Goal: Find contact information: Find contact information

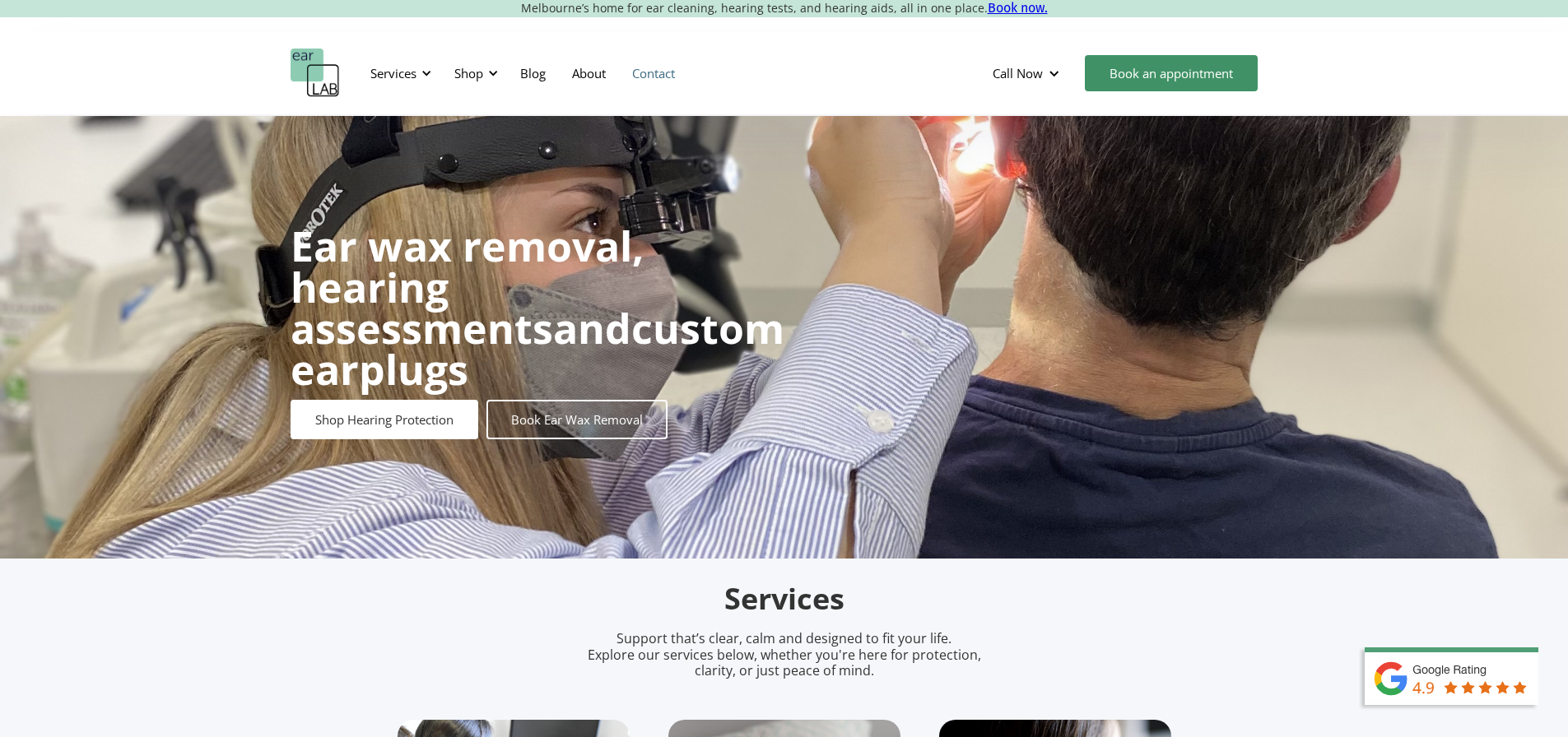
click at [655, 69] on link "Contact" at bounding box center [653, 72] width 69 height 47
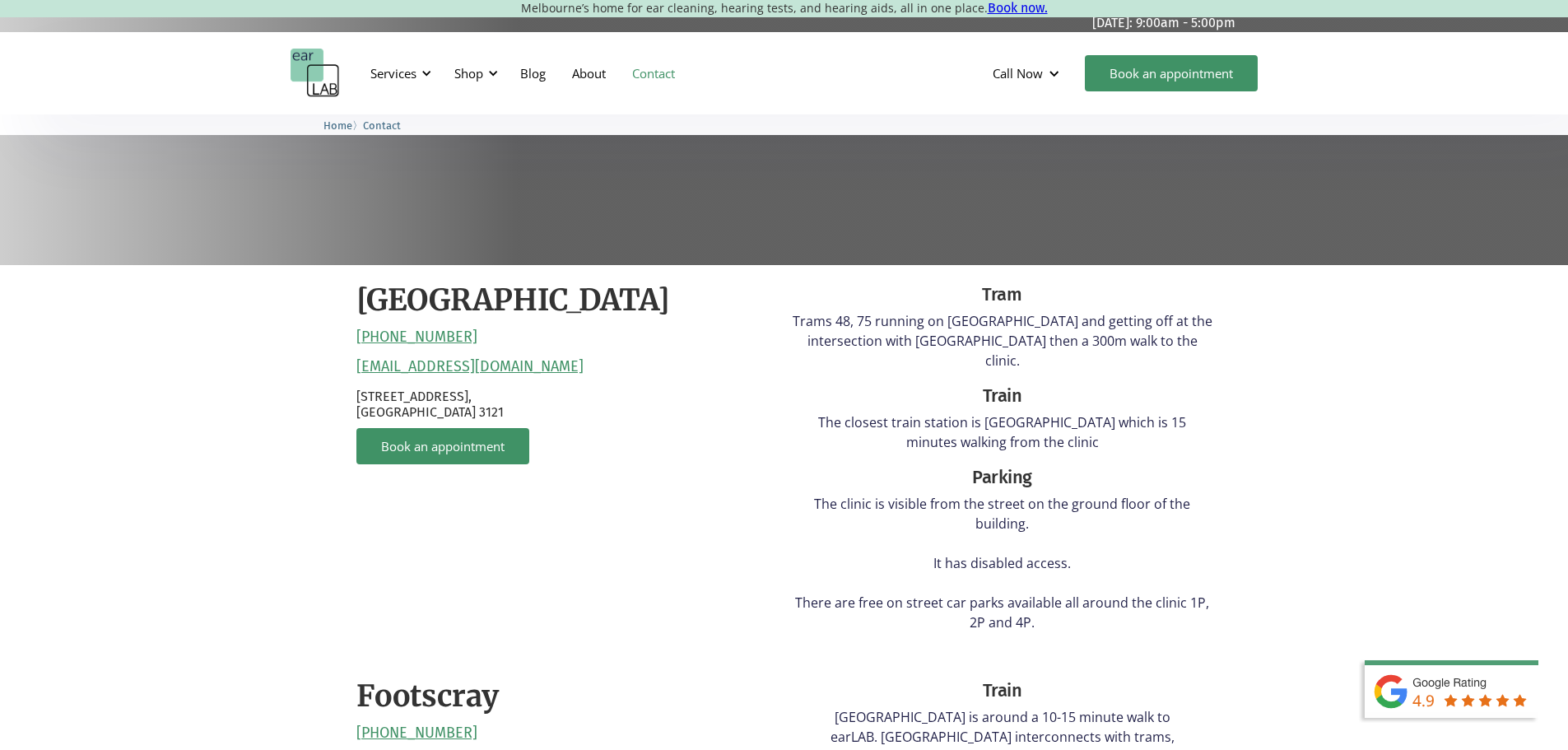
scroll to position [658, 0]
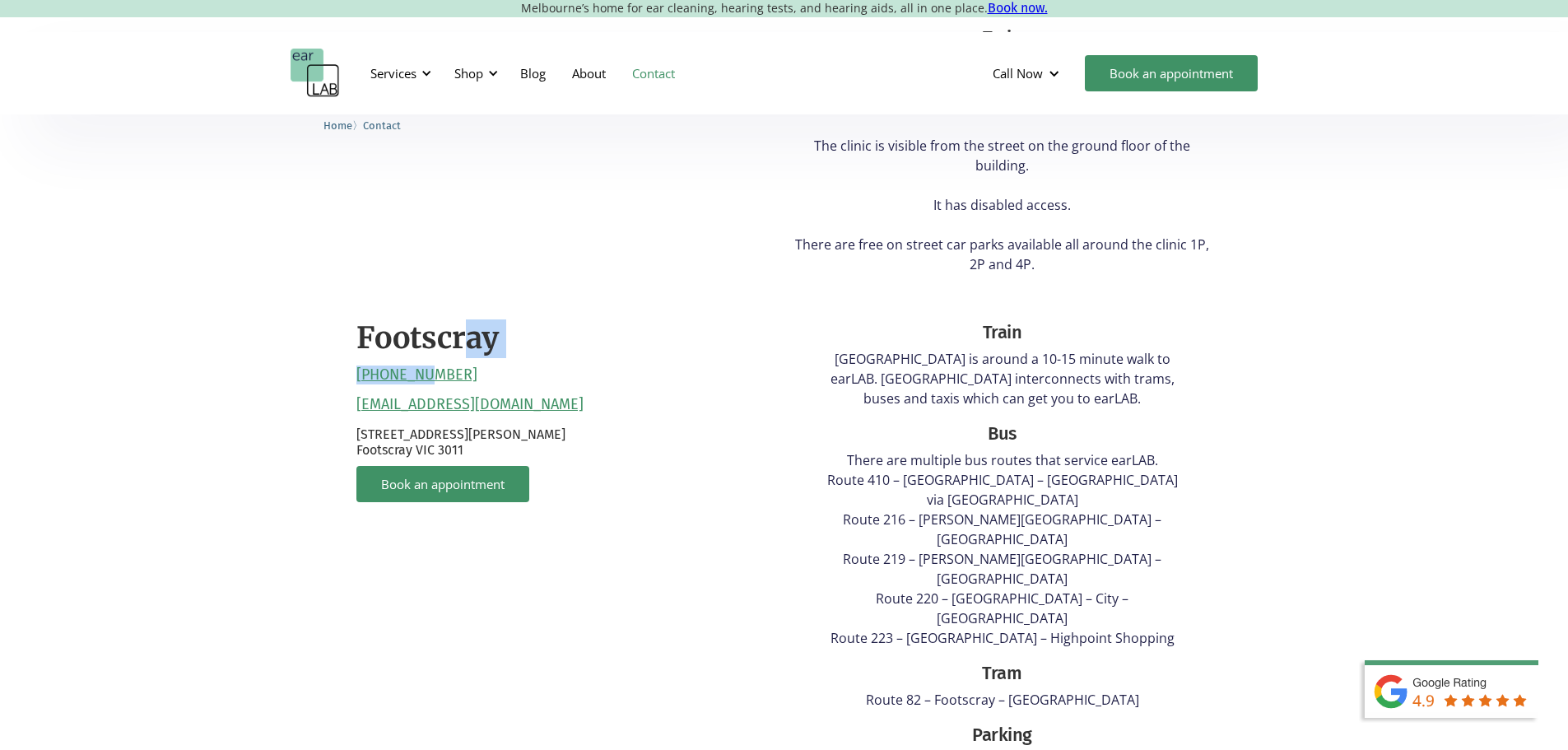
drag, startPoint x: 468, startPoint y: 351, endPoint x: 411, endPoint y: 354, distance: 57.1
click at [411, 354] on div "Footscray [PHONE_NUMBER] [EMAIL_ADDRESS][DOMAIN_NAME] [STREET_ADDRESS][PERSON_N…" at bounding box center [565, 662] width 420 height 718
click at [503, 360] on div "Footscray [PHONE_NUMBER] [EMAIL_ADDRESS][DOMAIN_NAME] [STREET_ADDRESS][PERSON_N…" at bounding box center [565, 662] width 420 height 718
drag, startPoint x: 454, startPoint y: 354, endPoint x: 353, endPoint y: 355, distance: 101.0
click at [353, 355] on div "[GEOGRAPHIC_DATA] [PHONE_NUMBER] [EMAIL_ADDRESS][DOMAIN_NAME] [STREET_ADDRESS] …" at bounding box center [784, 472] width 889 height 1130
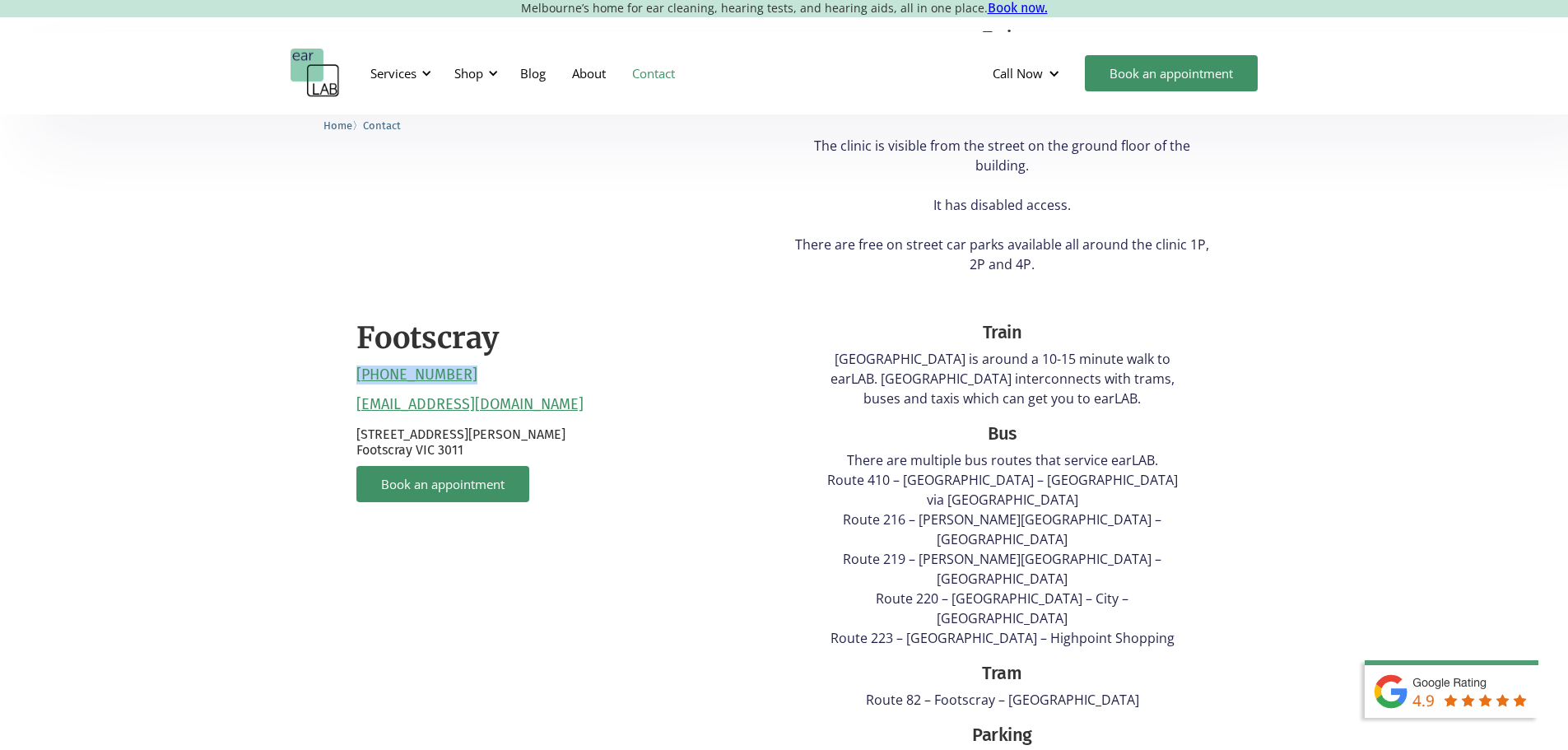
copy link "[PHONE_NUMBER]"
click at [630, 429] on p "[STREET_ADDRESS][PERSON_NAME]" at bounding box center [565, 442] width 420 height 31
